Goal: Task Accomplishment & Management: Manage account settings

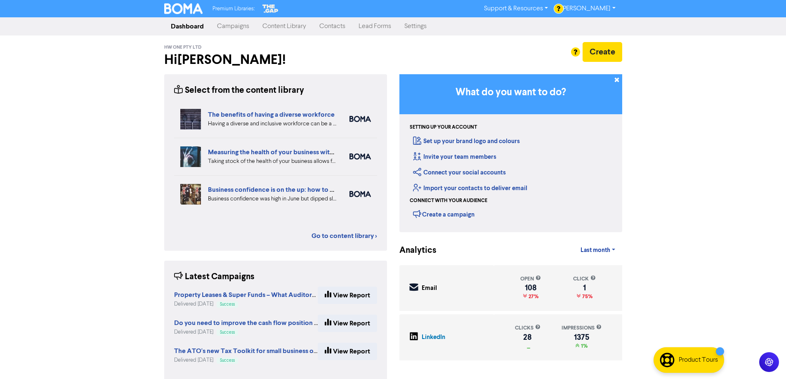
click at [337, 24] on link "Contacts" at bounding box center [332, 26] width 39 height 17
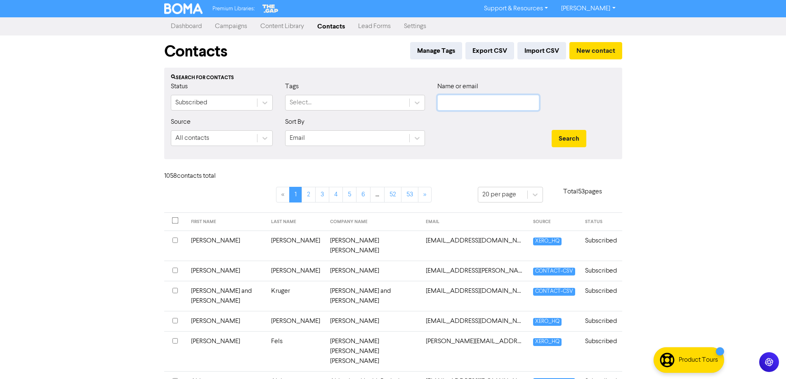
click at [467, 98] on input "text" at bounding box center [488, 103] width 102 height 16
type input "daman"
click at [552, 130] on button "Search" at bounding box center [569, 138] width 35 height 17
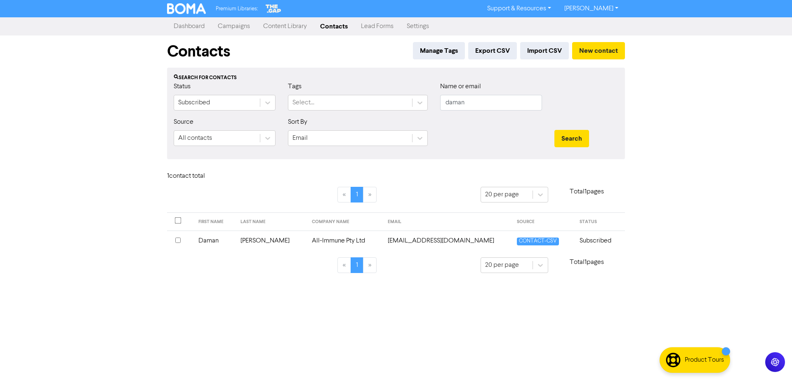
click at [307, 237] on td "All-Immune Pty Ltd" at bounding box center [345, 241] width 76 height 20
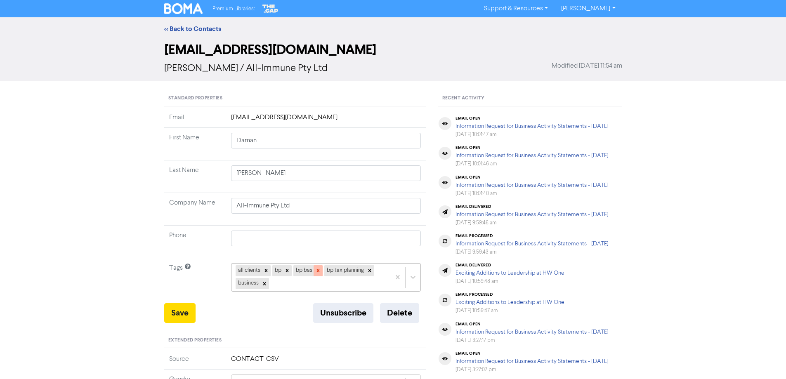
click at [316, 274] on icon at bounding box center [318, 271] width 6 height 6
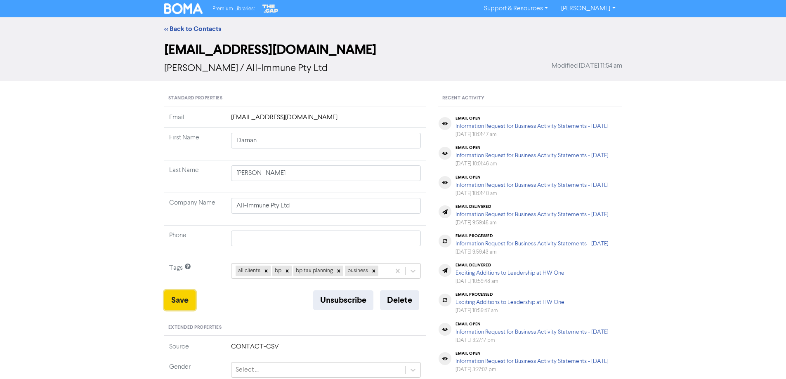
click at [173, 304] on button "Save" at bounding box center [179, 300] width 31 height 20
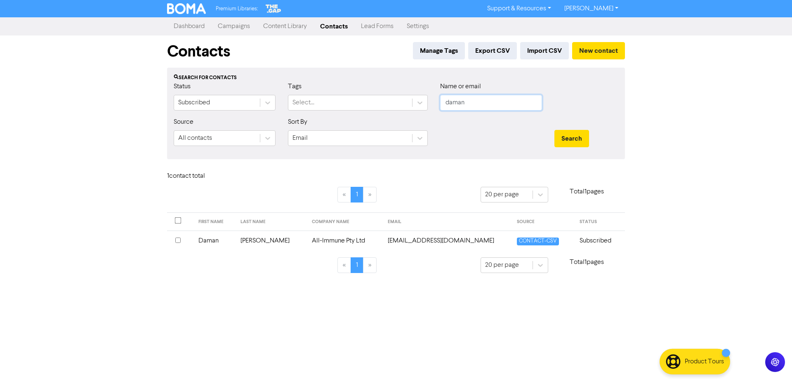
click at [476, 107] on input "daman" at bounding box center [491, 103] width 102 height 16
type input "[PERSON_NAME]"
click at [554, 130] on button "Search" at bounding box center [571, 138] width 35 height 17
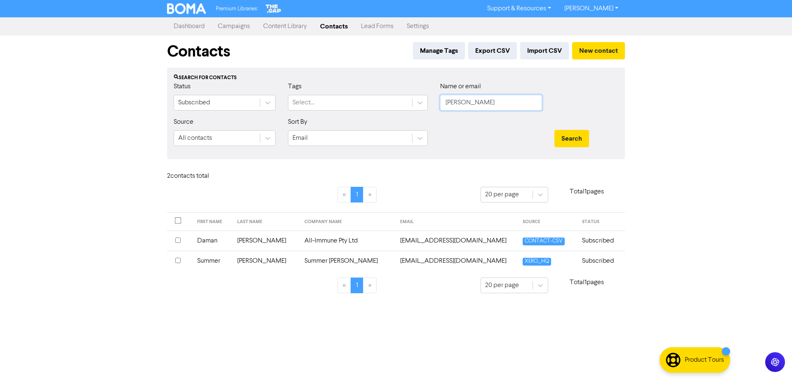
click at [456, 106] on input "[PERSON_NAME]" at bounding box center [491, 103] width 102 height 16
click at [749, 88] on div "Premium Libraries: Support & Resources Video Tutorials FAQ & Guides Marketing E…" at bounding box center [396, 189] width 792 height 379
